Goal: Check status: Check status

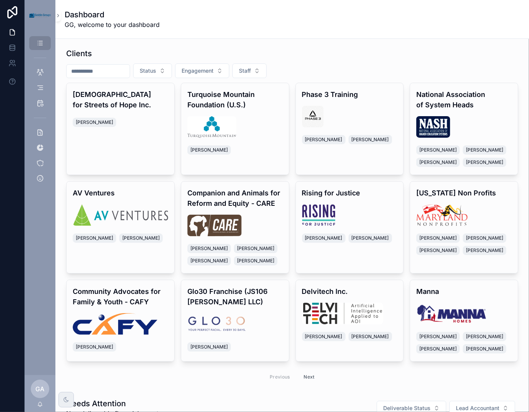
click at [128, 72] on input "scrollable content" at bounding box center [98, 71] width 63 height 11
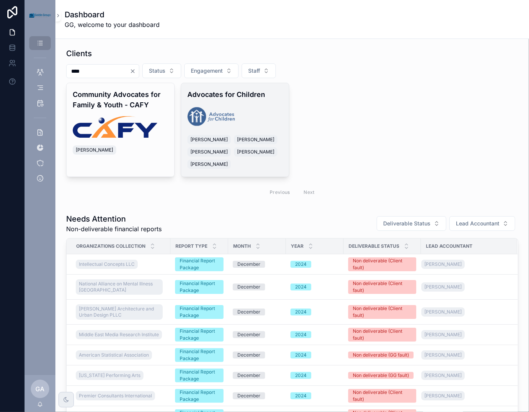
type input "****"
click at [249, 112] on div "scrollable content" at bounding box center [234, 117] width 95 height 22
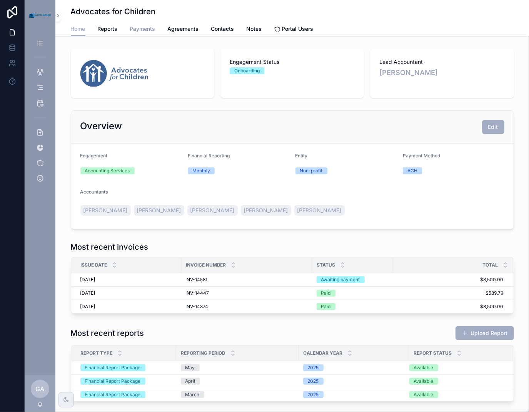
click at [138, 28] on span "Payments" at bounding box center [142, 29] width 25 height 8
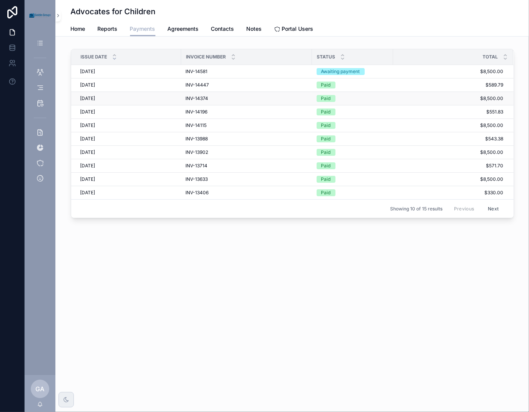
click at [220, 100] on div "INV-14374 INV-14374" at bounding box center [247, 98] width 122 height 6
click at [205, 140] on span "INV-13988" at bounding box center [197, 139] width 22 height 6
click at [432, 113] on span "$551.83" at bounding box center [448, 112] width 110 height 6
click at [468, 84] on span "$589.79" at bounding box center [448, 85] width 110 height 6
